Goal: Transaction & Acquisition: Purchase product/service

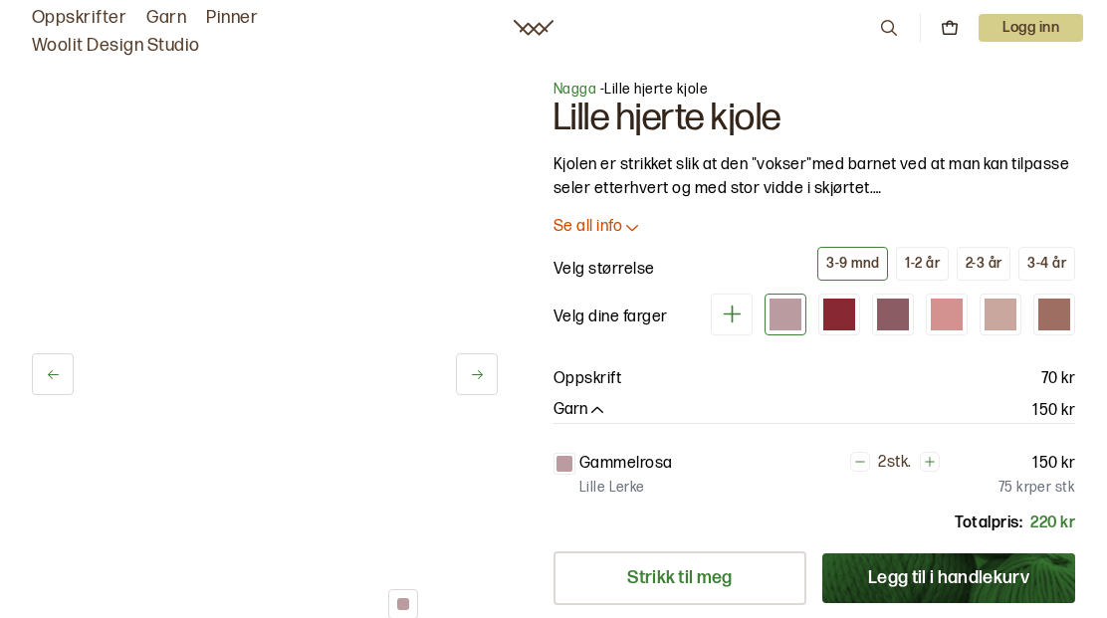
click at [929, 265] on div "1-2 år" at bounding box center [922, 264] width 35 height 18
click at [956, 316] on div at bounding box center [947, 315] width 32 height 32
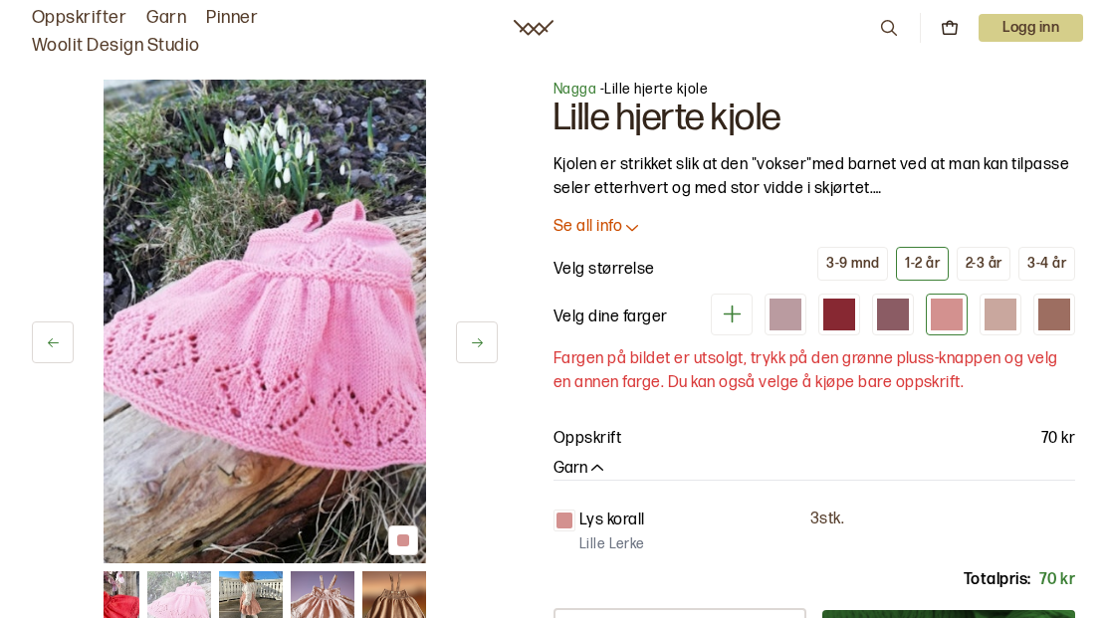
click at [792, 317] on div at bounding box center [786, 315] width 32 height 32
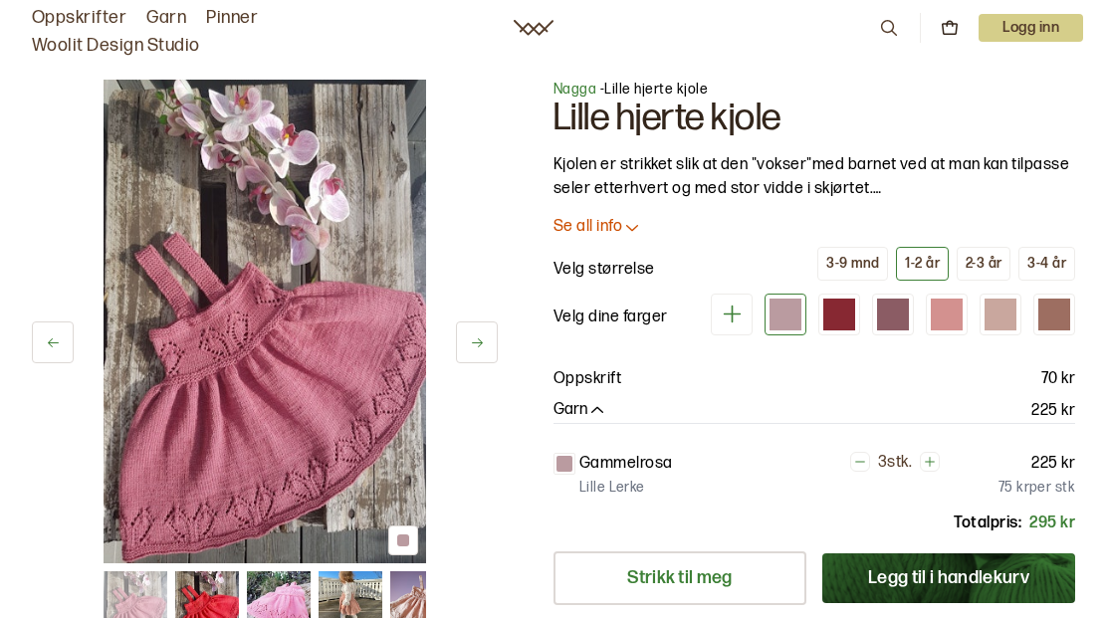
click at [1003, 313] on div at bounding box center [1001, 315] width 32 height 32
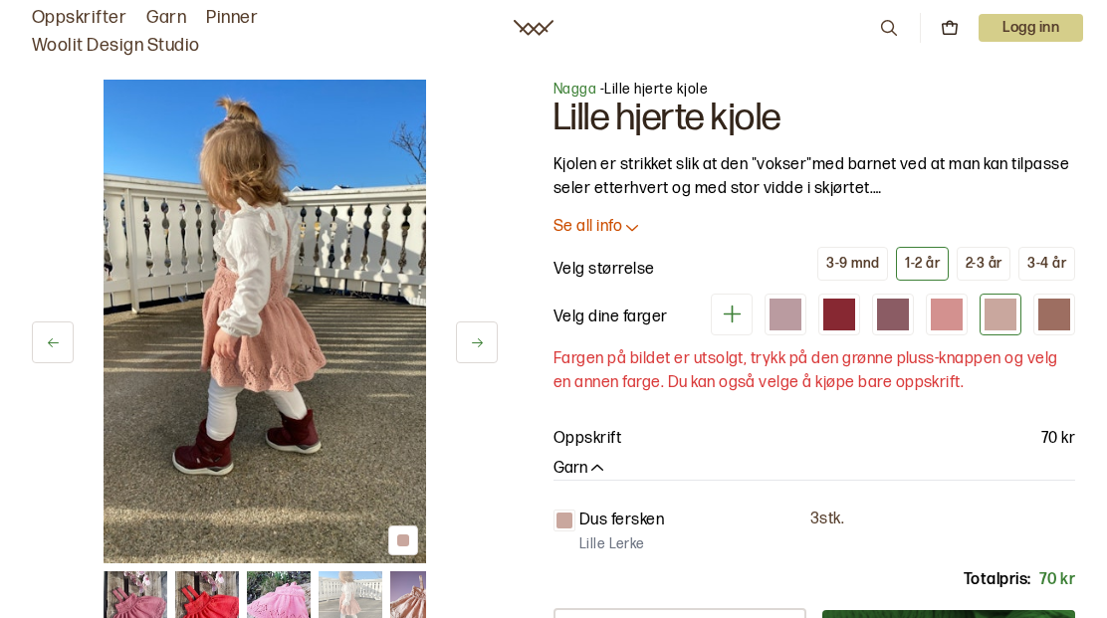
click at [1054, 319] on div at bounding box center [1055, 315] width 32 height 32
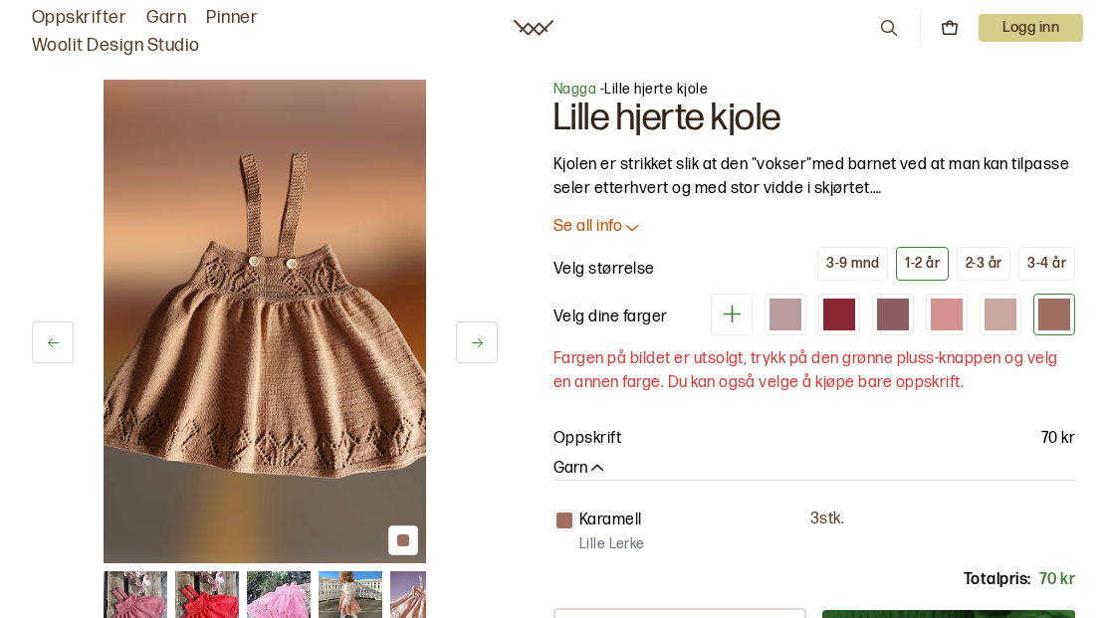
click at [838, 313] on div at bounding box center [839, 315] width 32 height 32
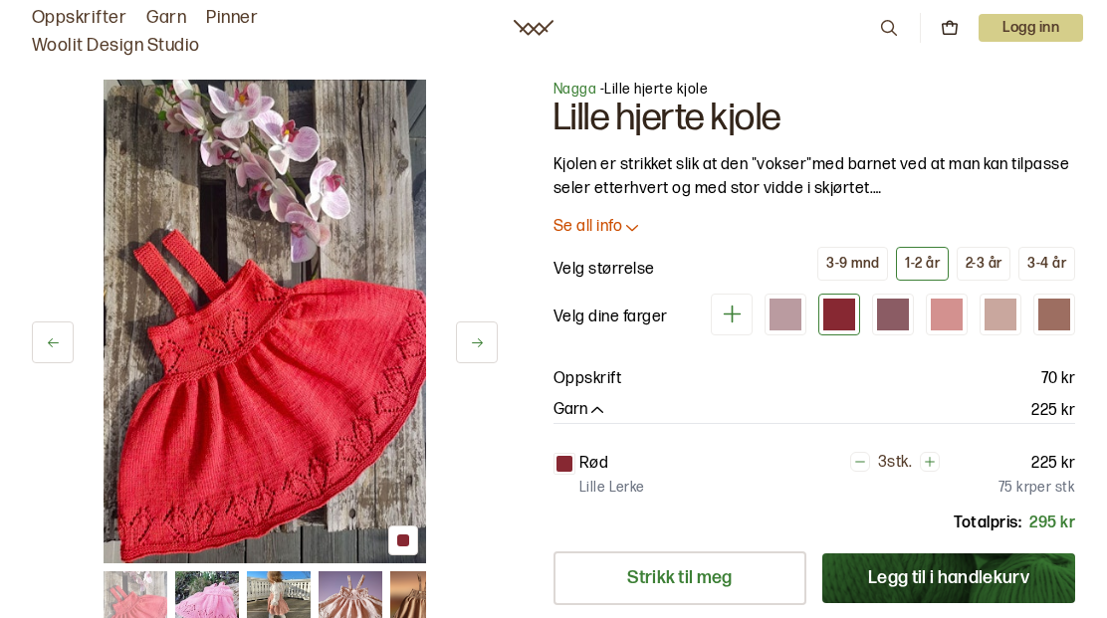
click at [895, 307] on div at bounding box center [893, 315] width 32 height 32
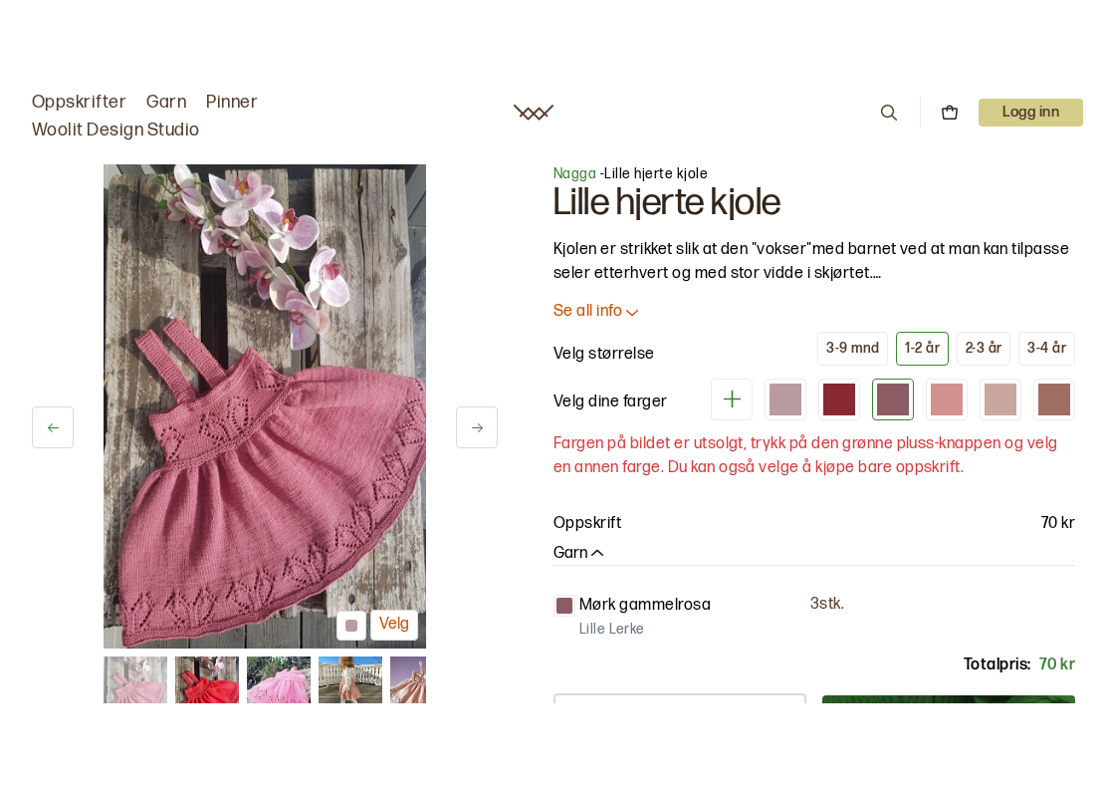
scroll to position [90, 0]
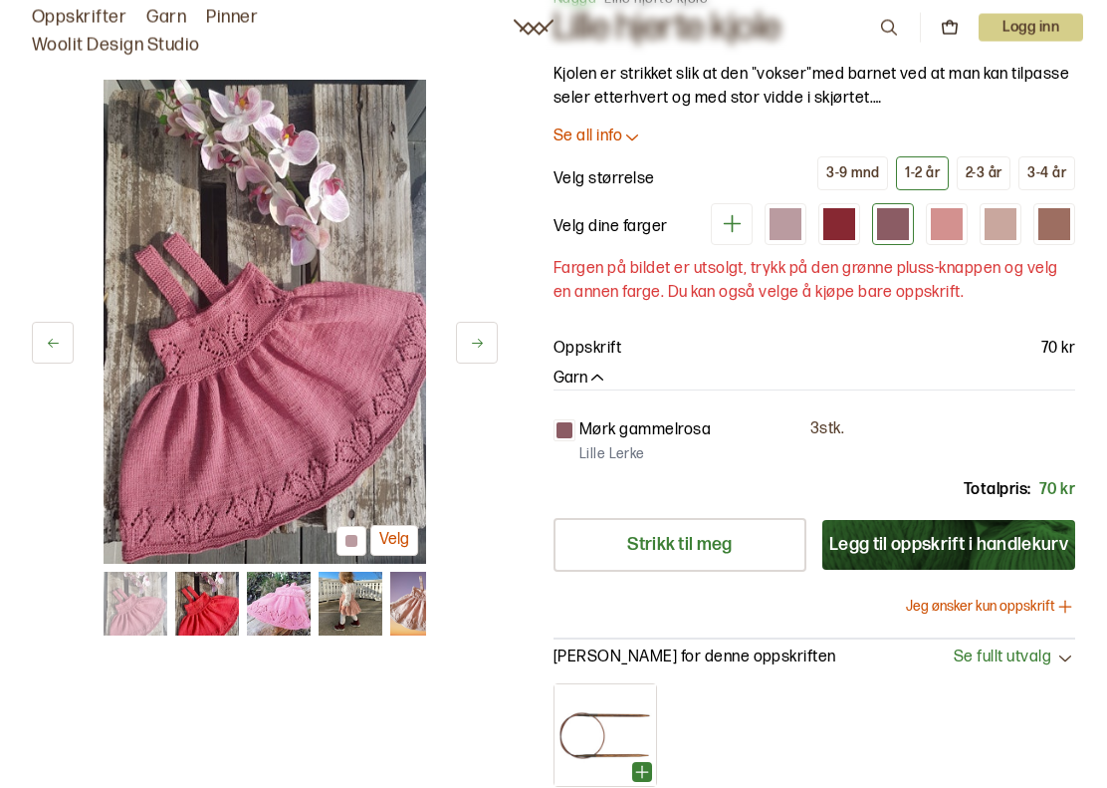
click at [1058, 606] on icon at bounding box center [1065, 607] width 20 height 20
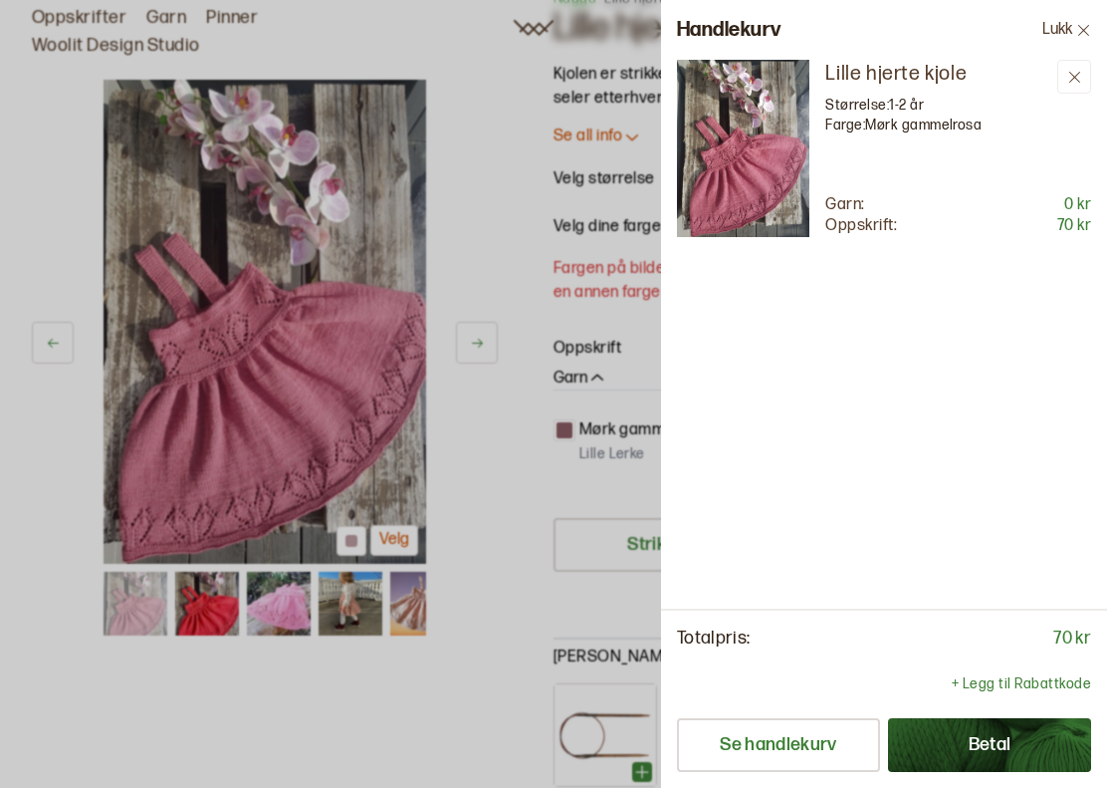
click at [990, 714] on button "Betal" at bounding box center [989, 745] width 203 height 54
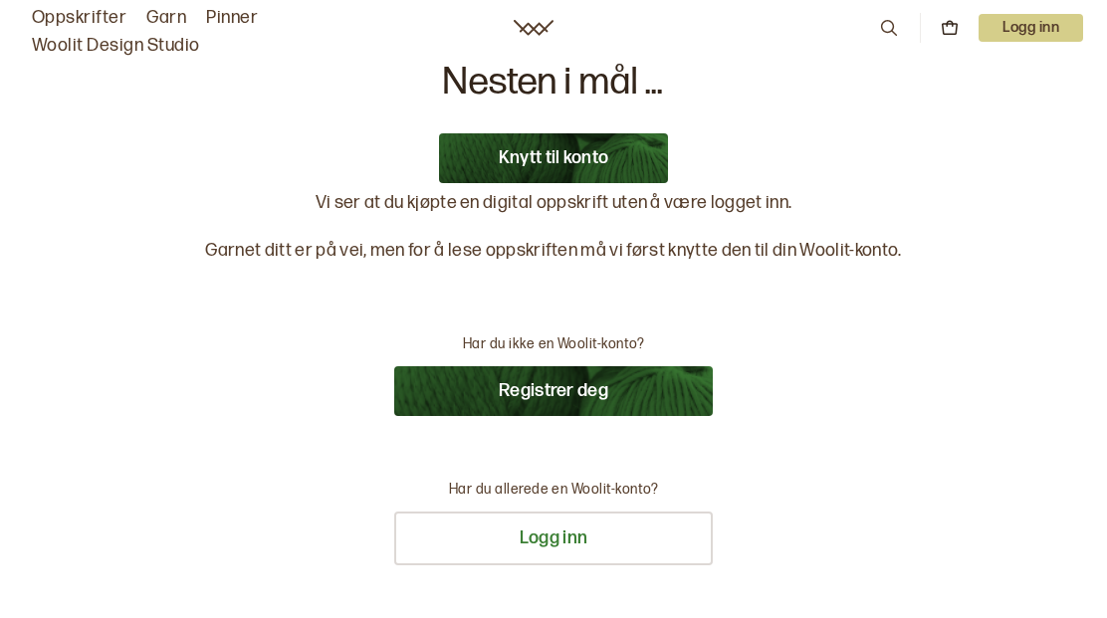
click at [547, 154] on button "Knytt til konto" at bounding box center [554, 158] width 230 height 50
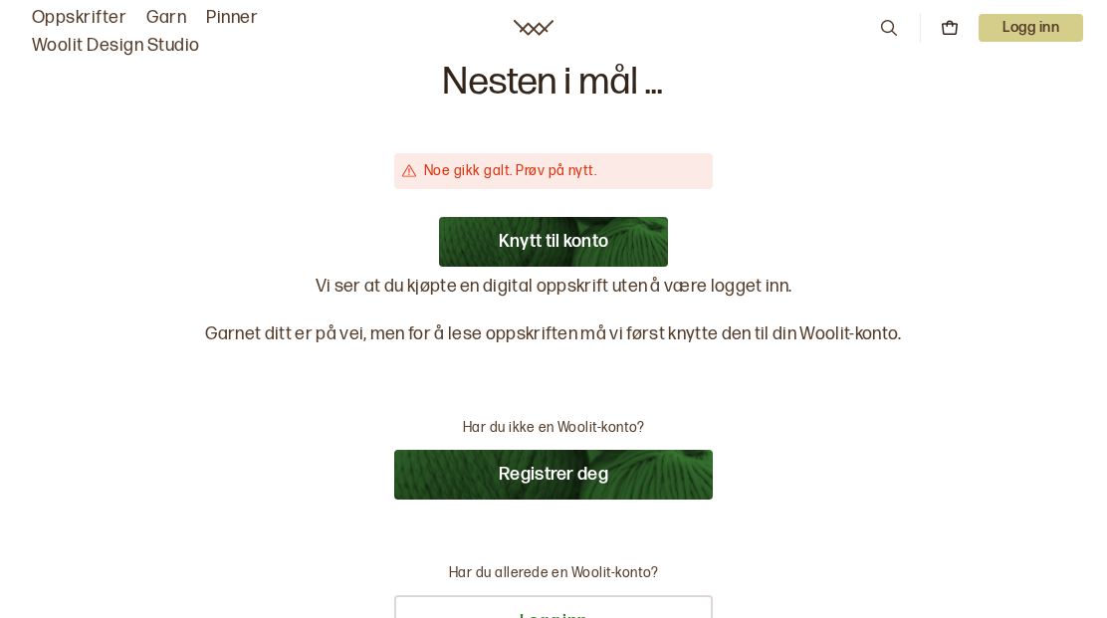
click at [816, 190] on div "Nesten i mål ... Noe gikk galt. Prøv på nytt. Knytt til konto Vi ser at du kjøp…" at bounding box center [553, 528] width 696 height 928
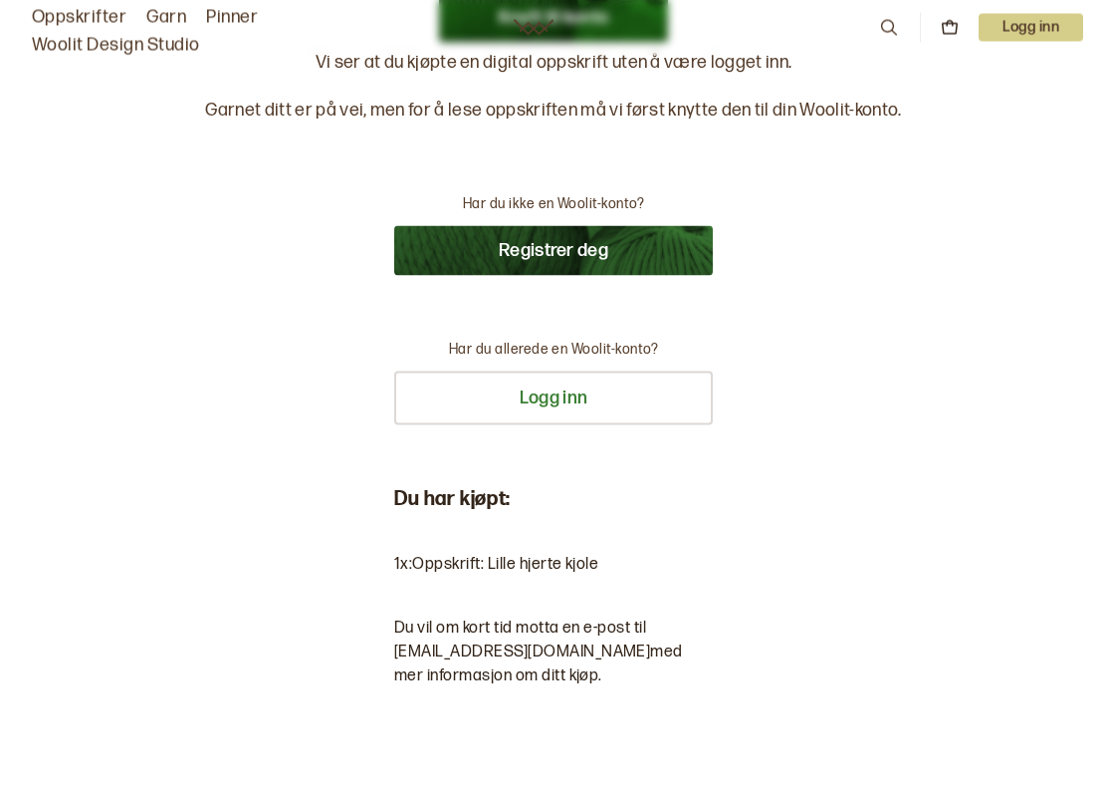
scroll to position [228, 0]
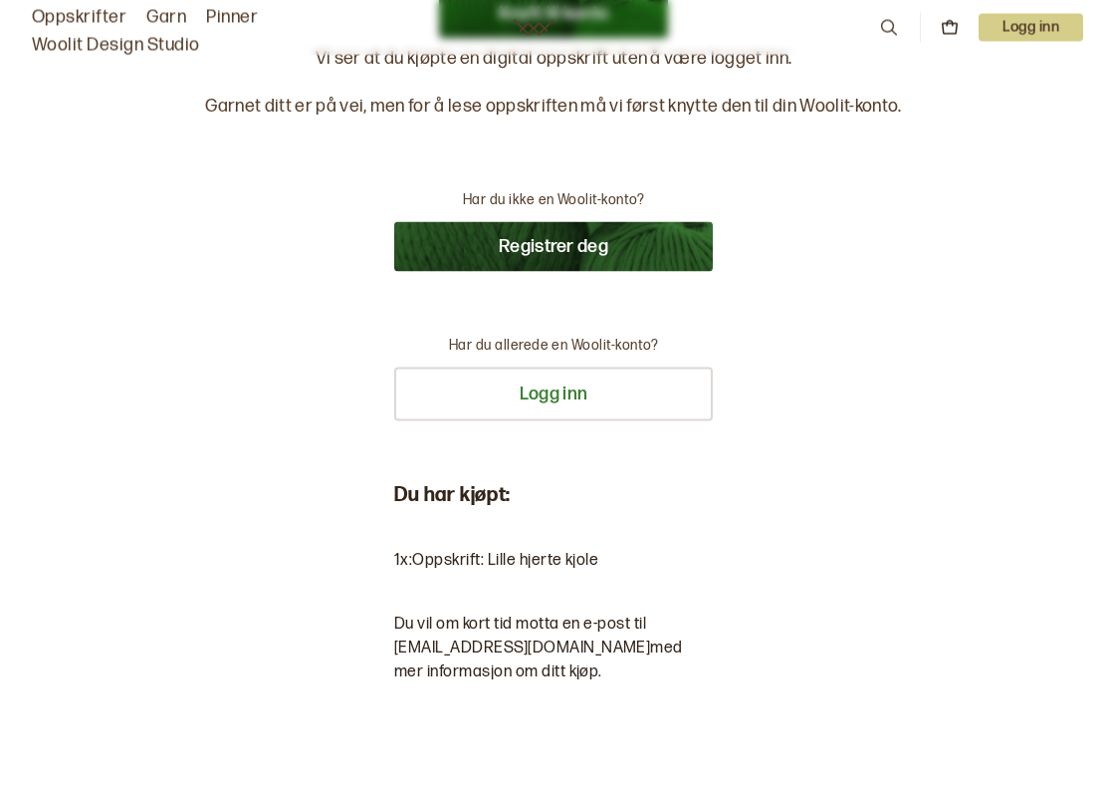
click at [548, 253] on button "Registrer deg" at bounding box center [553, 247] width 319 height 50
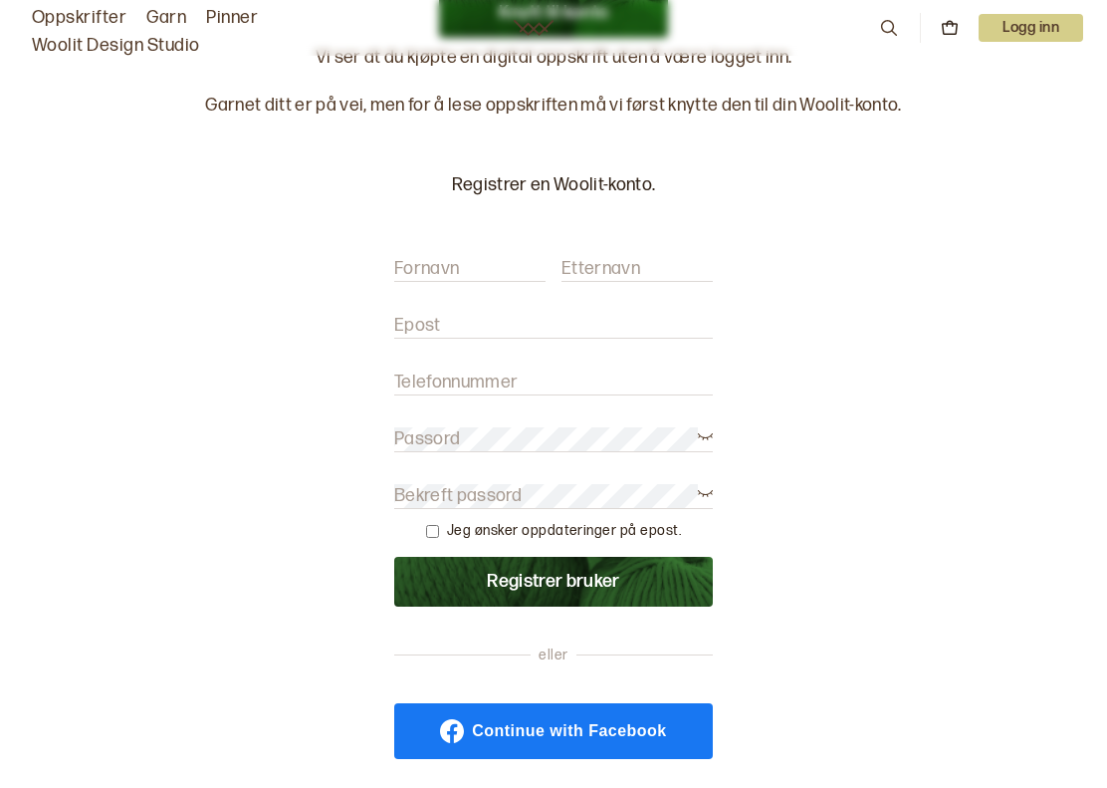
scroll to position [535, 0]
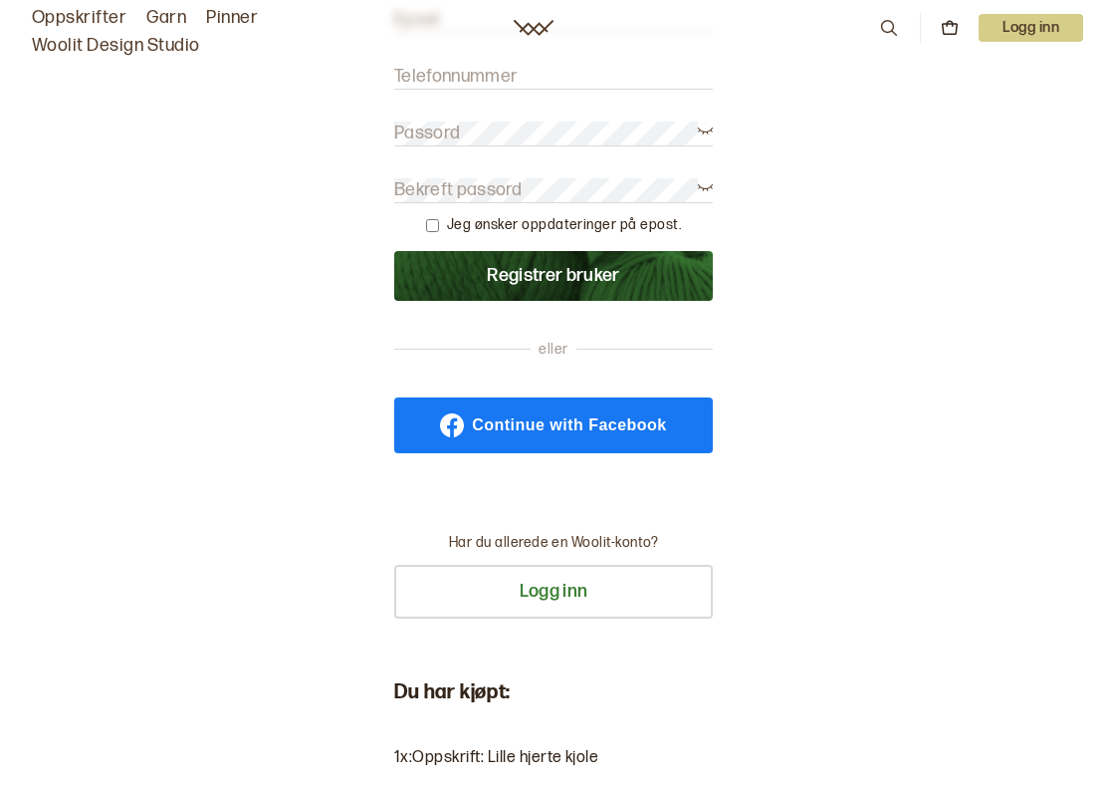
type input "[EMAIL_ADDRESS][DOMAIN_NAME]"
type input "Gloslie"
type input "Unni"
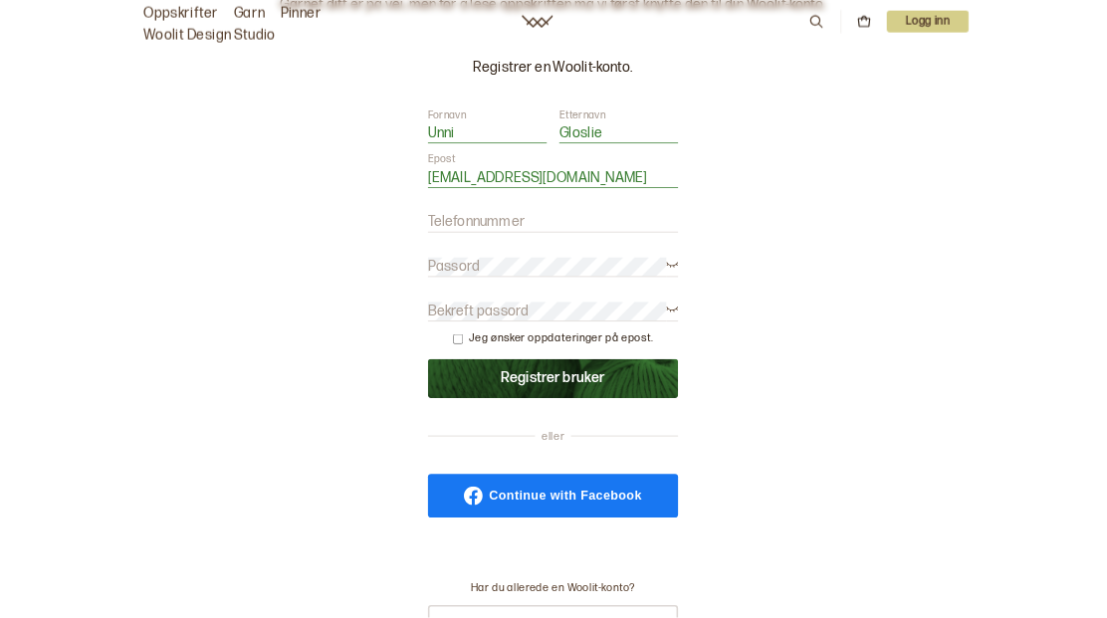
scroll to position [327, 0]
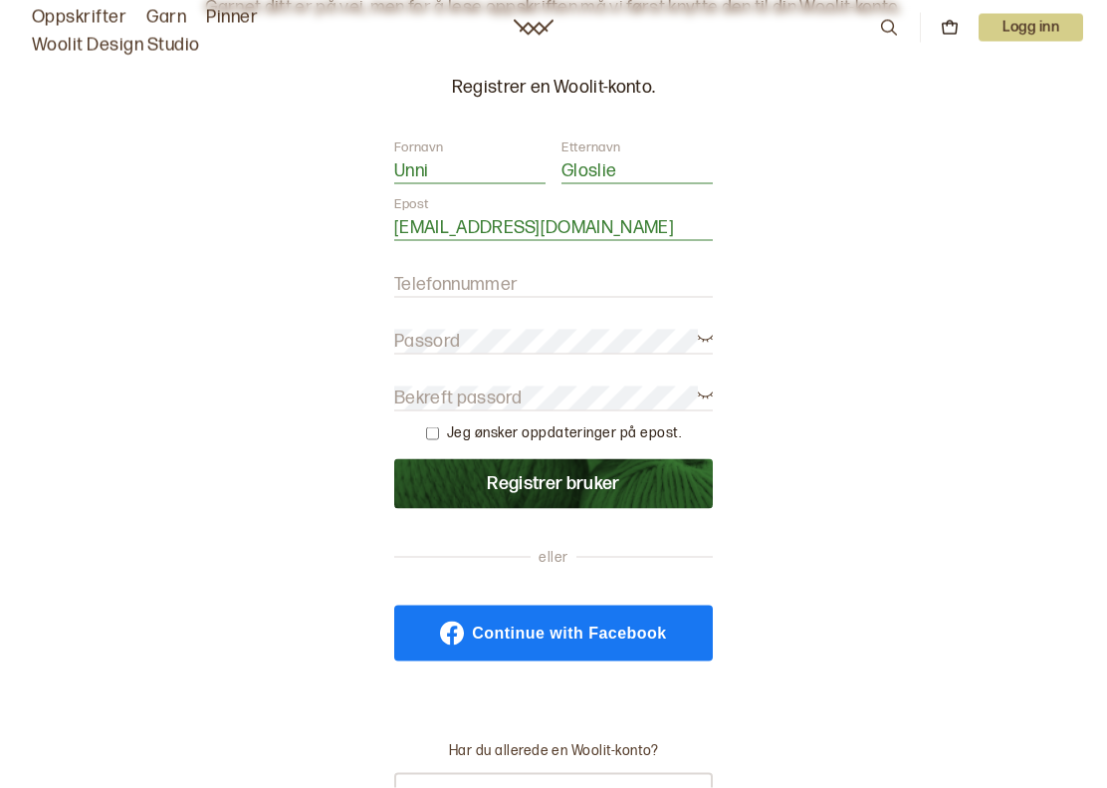
click at [407, 277] on label "Telefonnummer" at bounding box center [455, 285] width 123 height 24
click at [407, 277] on input "Telefonnummer" at bounding box center [553, 285] width 319 height 25
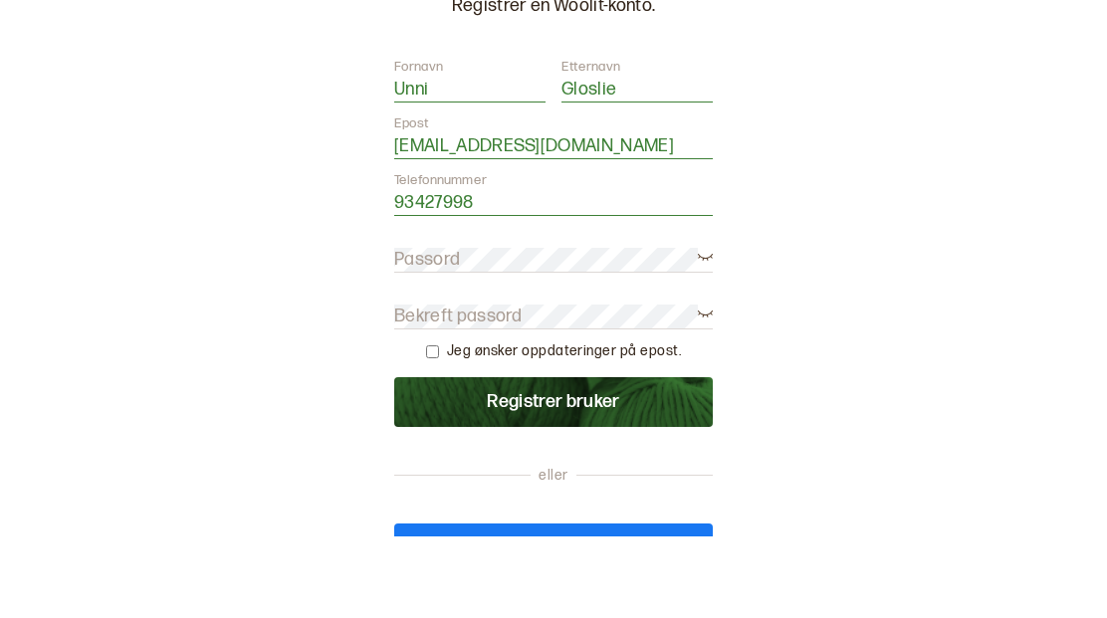
type input "93427998"
click at [404, 330] on label "Passord" at bounding box center [427, 342] width 66 height 24
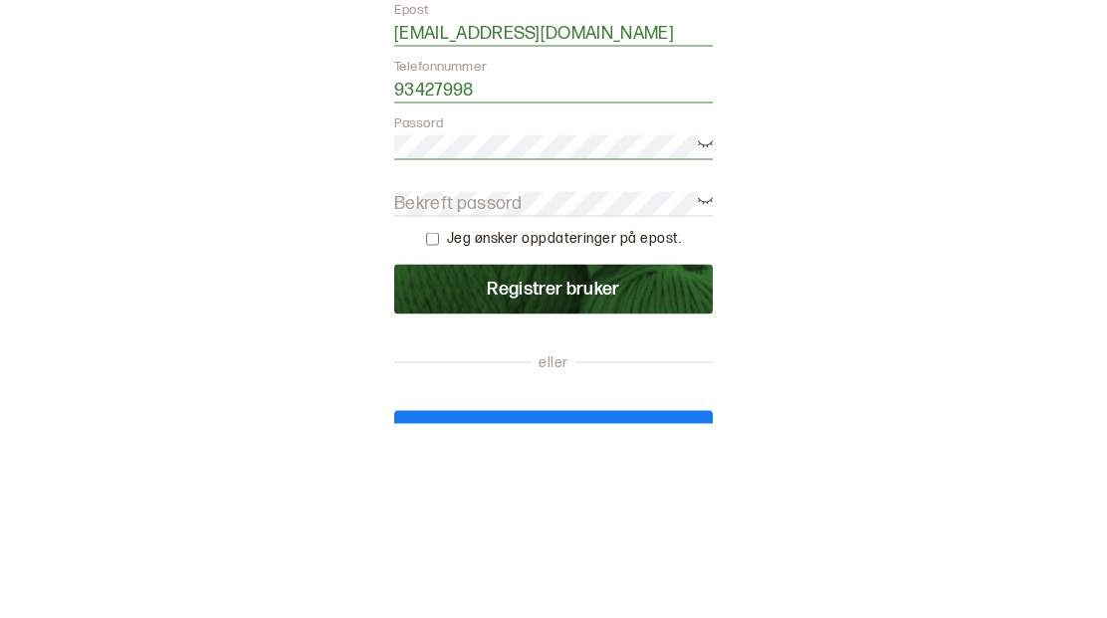
click at [417, 386] on label "Bekreft passord" at bounding box center [458, 398] width 128 height 24
click at [439, 427] on input "checkbox" at bounding box center [432, 433] width 13 height 13
checkbox input "true"
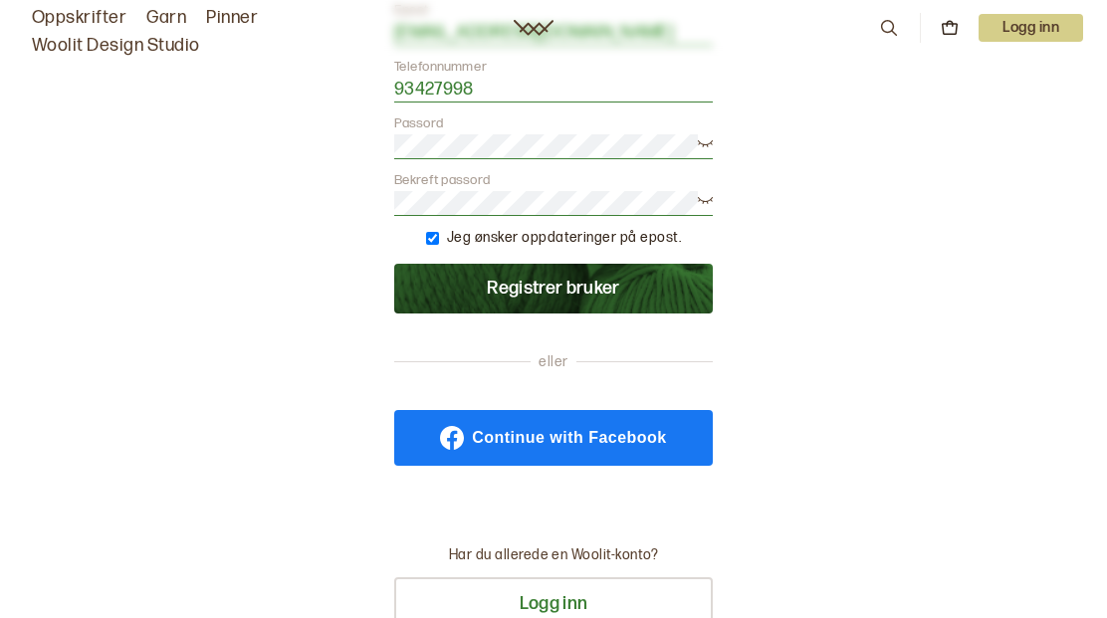
click at [570, 301] on button "Registrer bruker" at bounding box center [553, 289] width 319 height 50
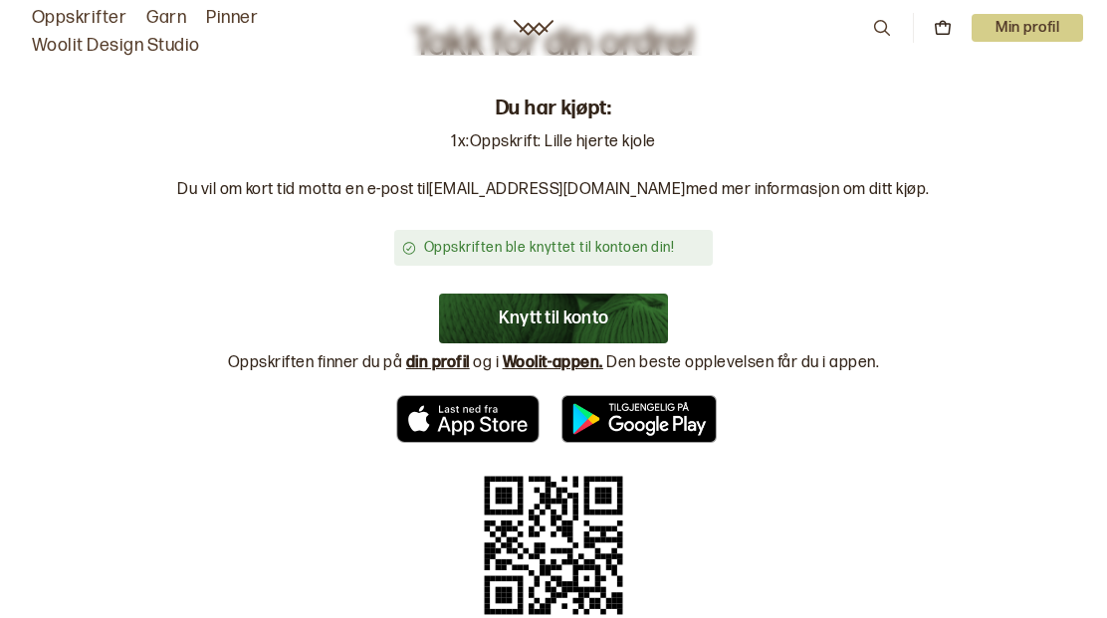
scroll to position [34, 0]
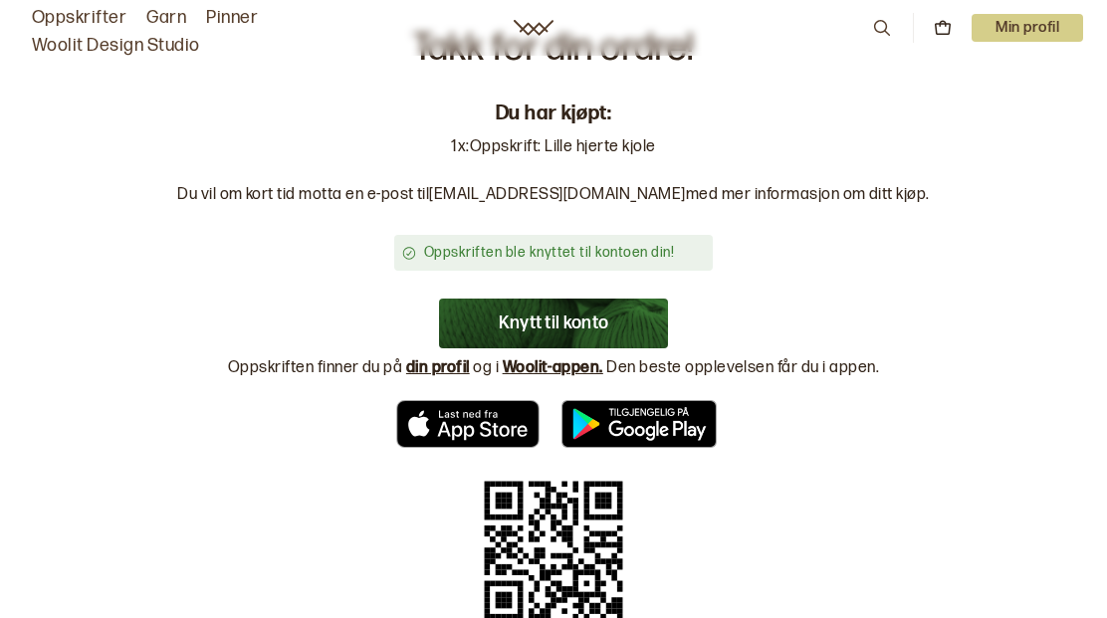
click at [1027, 36] on p "Min profil" at bounding box center [1028, 28] width 112 height 28
